Goal: Task Accomplishment & Management: Complete application form

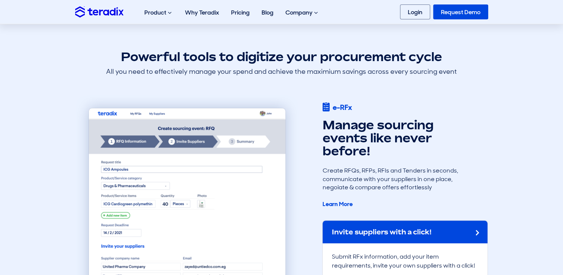
scroll to position [558, 0]
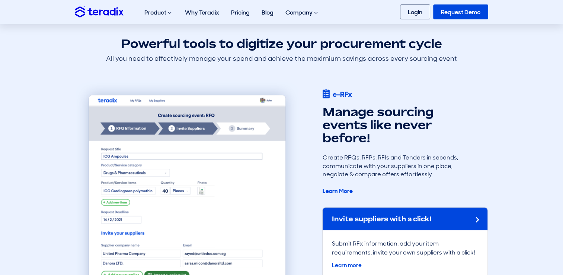
click at [200, 103] on img at bounding box center [187, 209] width 224 height 257
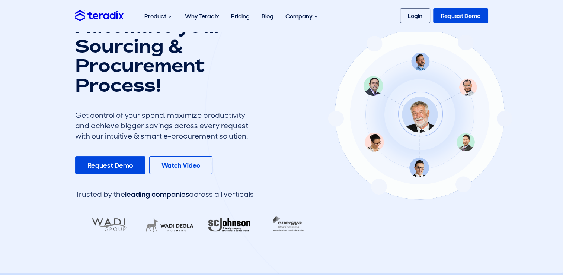
scroll to position [74, 0]
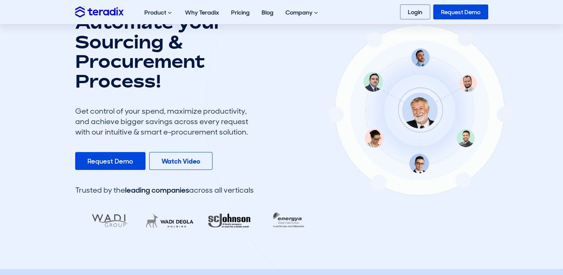
click at [420, 114] on div at bounding box center [420, 109] width 9 height 9
click at [377, 138] on div at bounding box center [420, 109] width 430 height 426
click at [422, 165] on div at bounding box center [420, 109] width 430 height 426
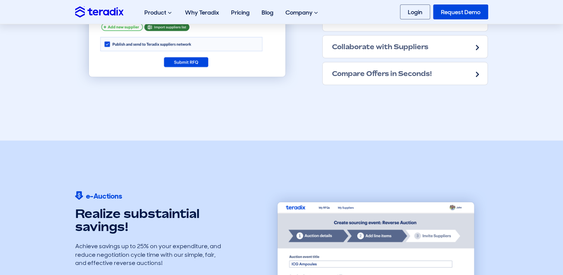
scroll to position [819, 0]
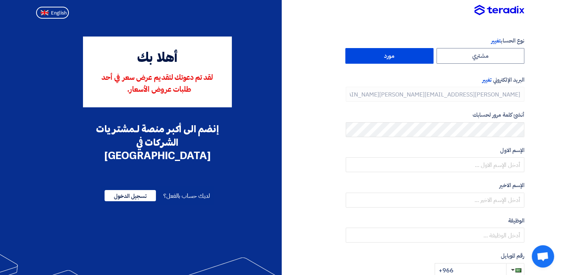
type input "[PHONE_NUMBER]"
click at [56, 12] on span "English" at bounding box center [59, 12] width 16 height 5
type input "Register"
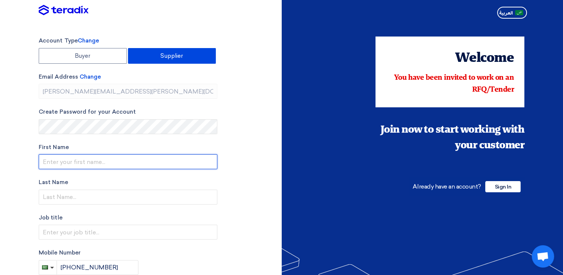
click at [89, 164] on input "text" at bounding box center [128, 161] width 179 height 15
type input "ELIAS"
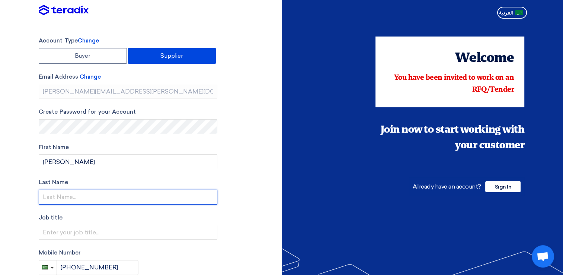
click at [104, 198] on input "text" at bounding box center [128, 196] width 179 height 15
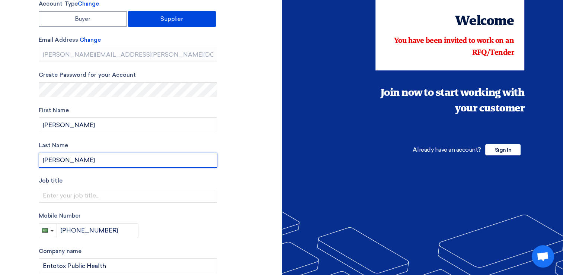
scroll to position [37, 0]
type input "ELIAS"
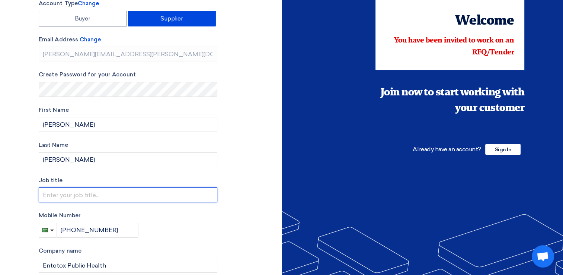
click at [113, 197] on input "text" at bounding box center [128, 194] width 179 height 15
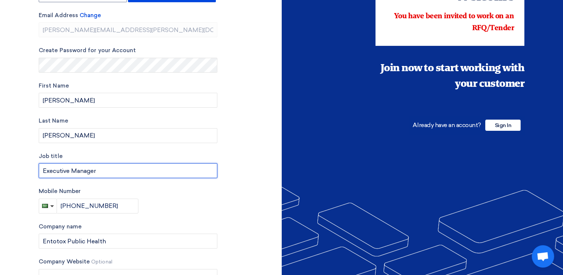
scroll to position [74, 0]
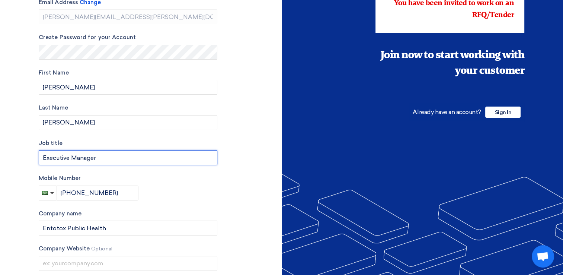
type input "Executive Manager"
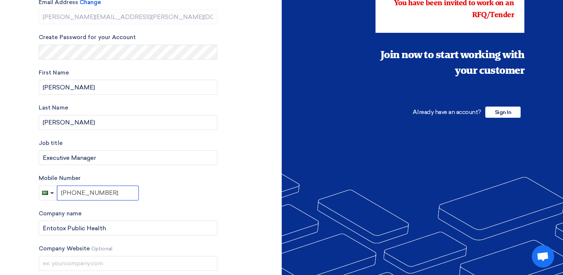
drag, startPoint x: 77, startPoint y: 192, endPoint x: 112, endPoint y: 191, distance: 34.6
click at [112, 191] on input "+966 595827938" at bounding box center [98, 192] width 82 height 15
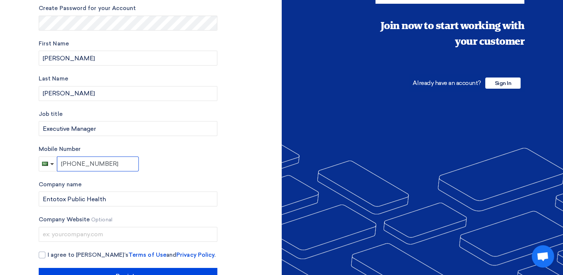
scroll to position [112, 0]
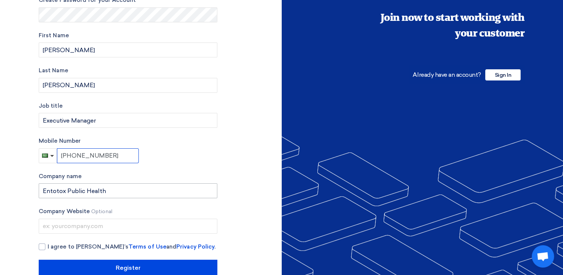
type input "+966 555677001"
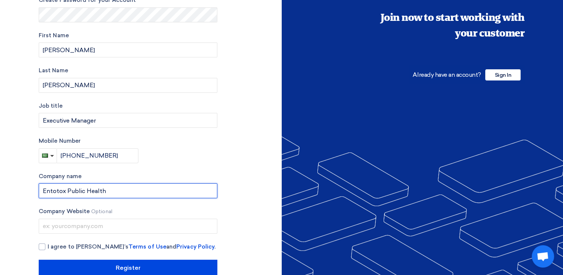
drag, startPoint x: 67, startPoint y: 189, endPoint x: 109, endPoint y: 192, distance: 42.2
click at [109, 192] on input "Entotox Public Health" at bounding box center [128, 190] width 179 height 15
type input "Entotox For Contracting Company"
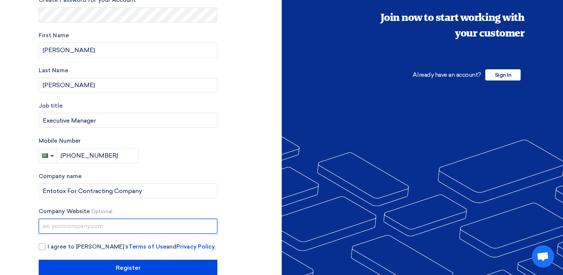
click at [83, 228] on input "text" at bounding box center [128, 226] width 179 height 15
type input "www.entotox.com"
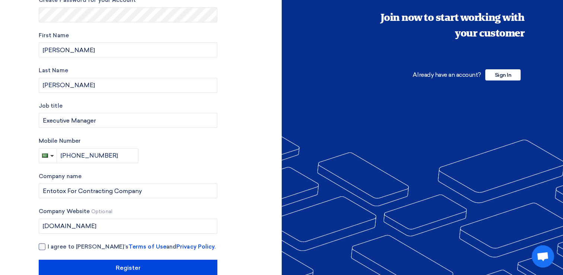
click at [41, 245] on div at bounding box center [42, 246] width 7 height 7
click at [48, 245] on input "I agree to Teradix’s Terms of Use and Privacy Policy ." at bounding box center [137, 249] width 179 height 15
checkbox input "true"
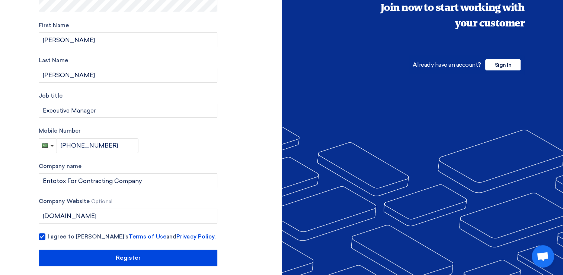
scroll to position [127, 0]
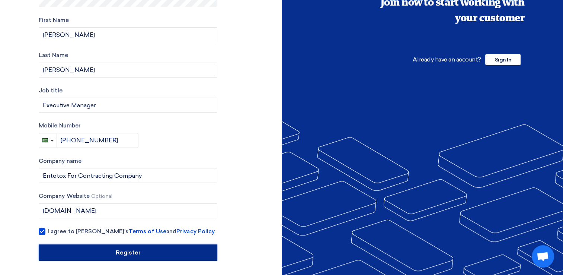
click at [150, 254] on input "Register" at bounding box center [128, 252] width 179 height 16
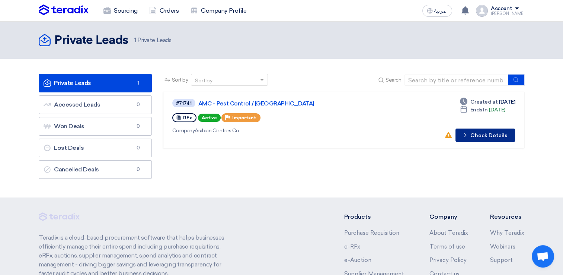
click at [487, 134] on button "Check details Check Details" at bounding box center [486, 134] width 60 height 13
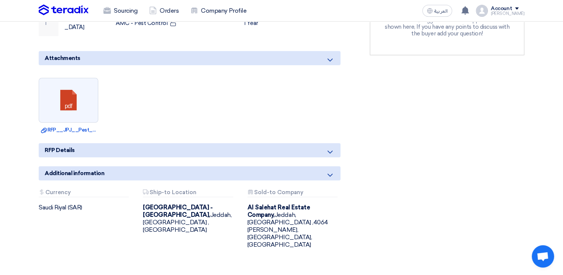
scroll to position [261, 0]
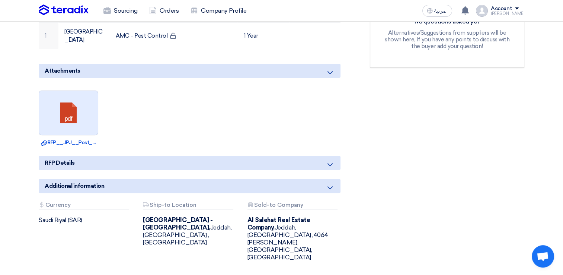
click at [65, 97] on link at bounding box center [69, 113] width 60 height 45
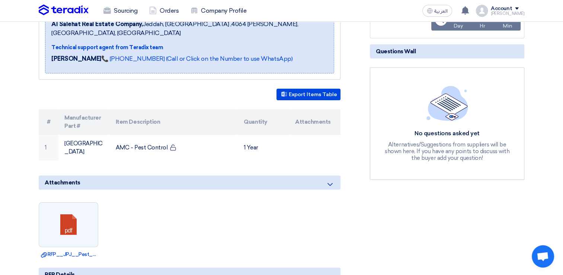
scroll to position [149, 0]
click at [310, 89] on button "Export Items Table" at bounding box center [309, 95] width 64 height 12
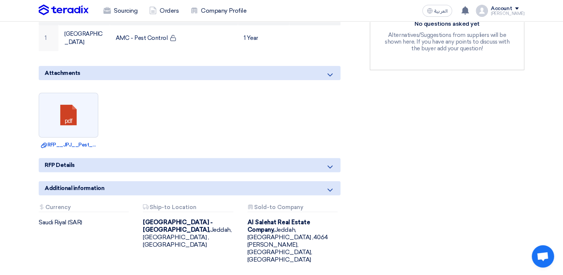
scroll to position [261, 0]
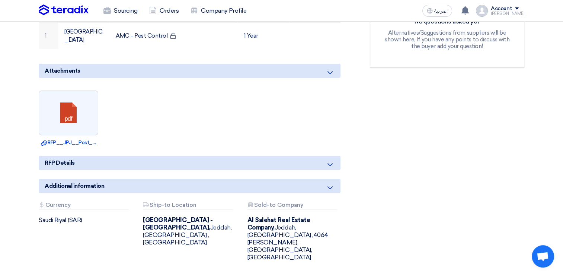
click at [427, 219] on div "RFx Timeline RFx Deadline Time Remaining 13 Day : 11 Hr : 33 Min Questions Wall…" at bounding box center [447, 70] width 166 height 418
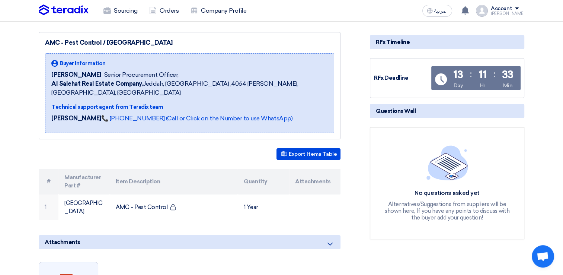
scroll to position [0, 0]
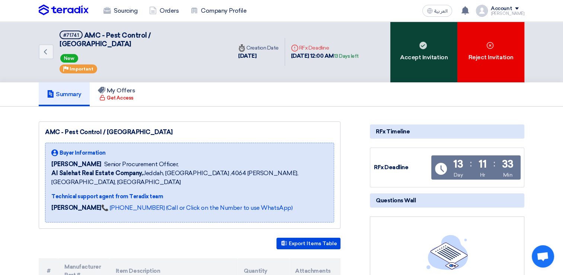
click at [430, 54] on div "Accept Invitation" at bounding box center [424, 52] width 67 height 61
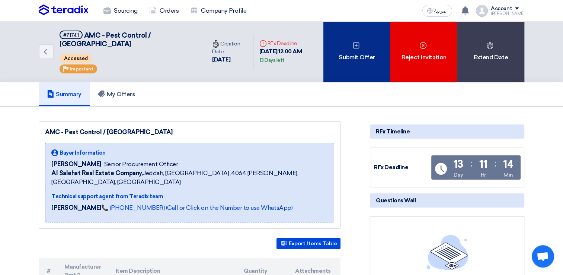
click at [361, 47] on div "Submit Offer" at bounding box center [357, 52] width 67 height 61
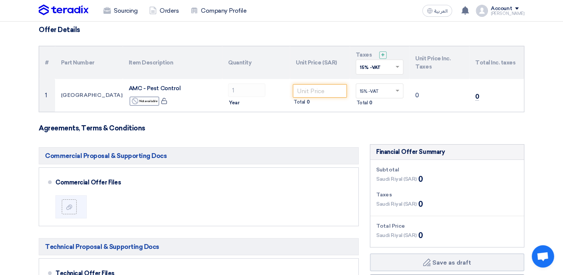
scroll to position [37, 0]
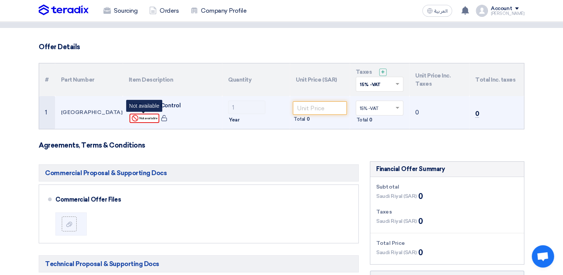
click at [143, 117] on div "Reject Not available" at bounding box center [145, 118] width 30 height 9
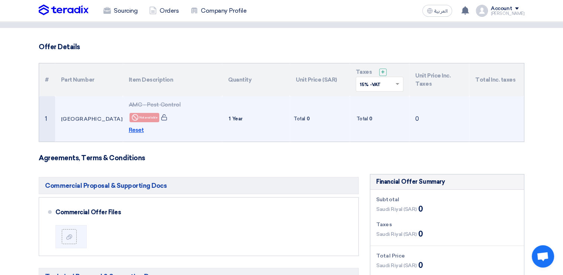
click at [140, 130] on span "Reset" at bounding box center [136, 130] width 15 height 9
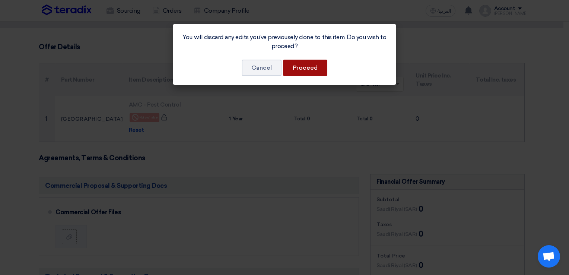
click at [297, 69] on button "Proceed" at bounding box center [305, 68] width 44 height 16
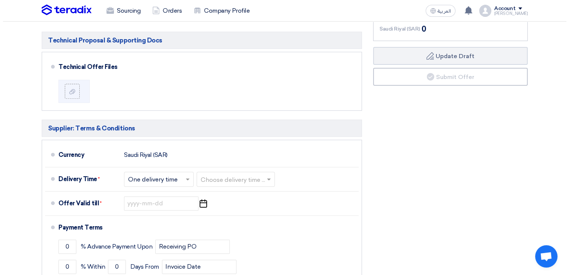
scroll to position [0, 0]
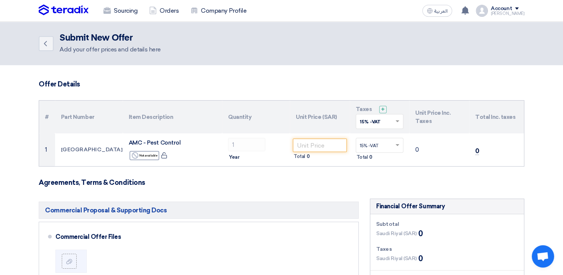
click at [520, 10] on div "Account" at bounding box center [508, 9] width 34 height 6
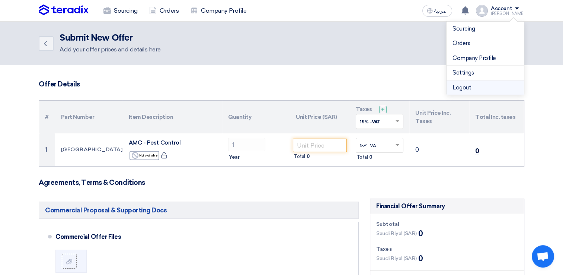
click at [469, 89] on li "Logout" at bounding box center [485, 87] width 77 height 15
